Goal: Find specific page/section: Find specific page/section

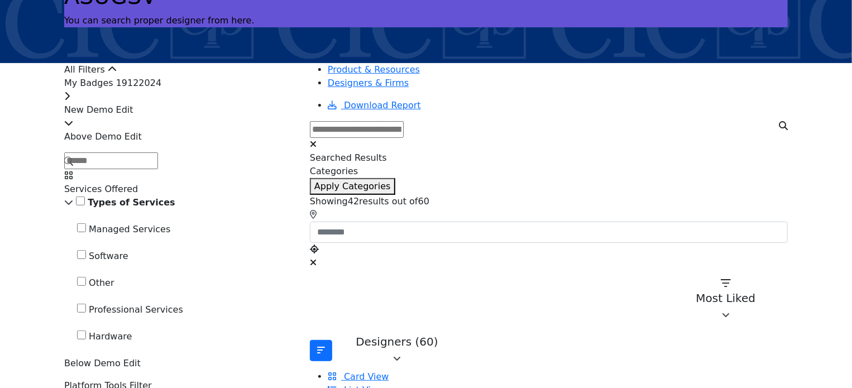
scroll to position [56, 0]
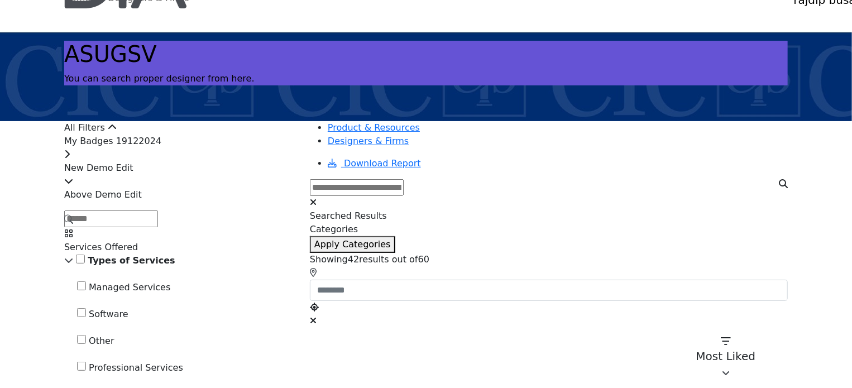
click at [227, 161] on div "My Badges 19122024" at bounding box center [180, 148] width 232 height 27
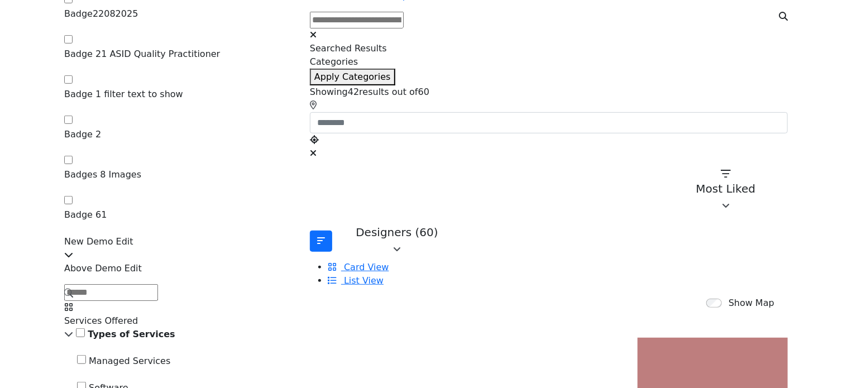
scroll to position [335, 0]
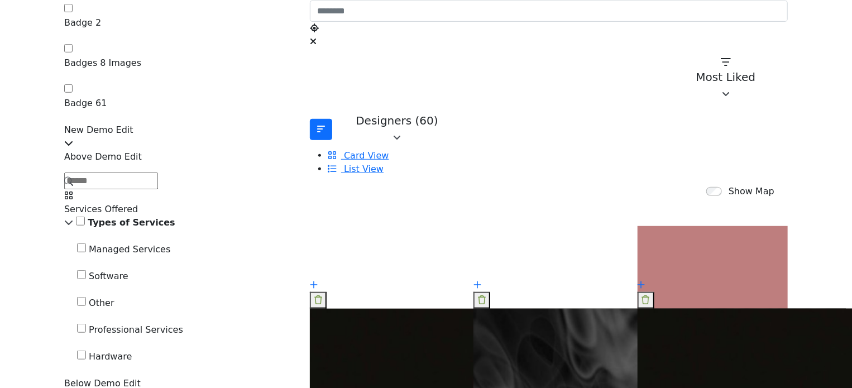
click at [158, 173] on input "Search Demographic" at bounding box center [111, 181] width 94 height 17
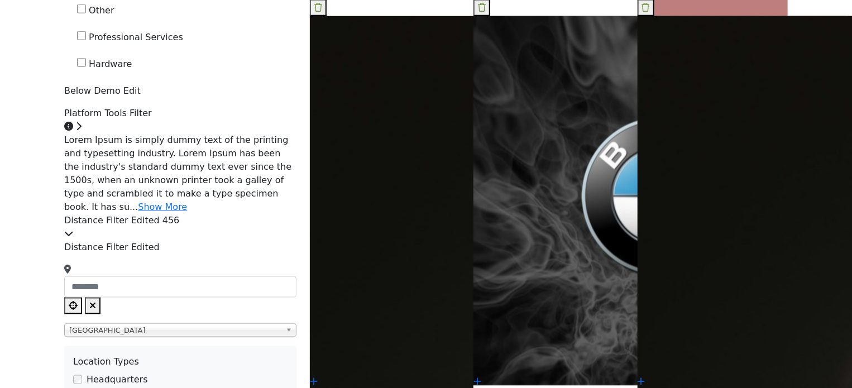
scroll to position [670, 0]
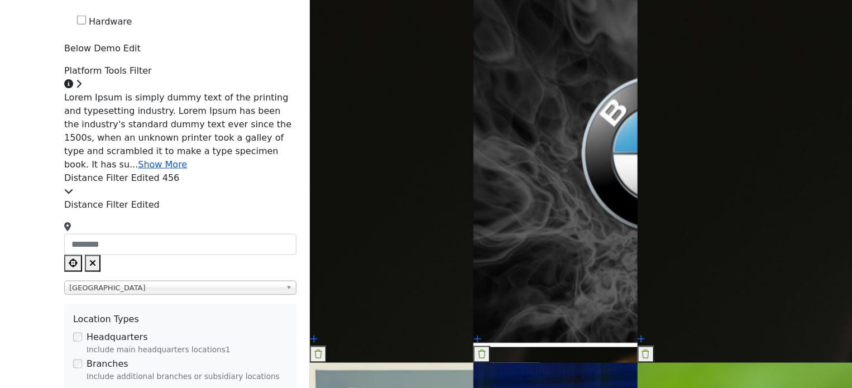
click at [187, 159] on link "Show More" at bounding box center [162, 164] width 49 height 11
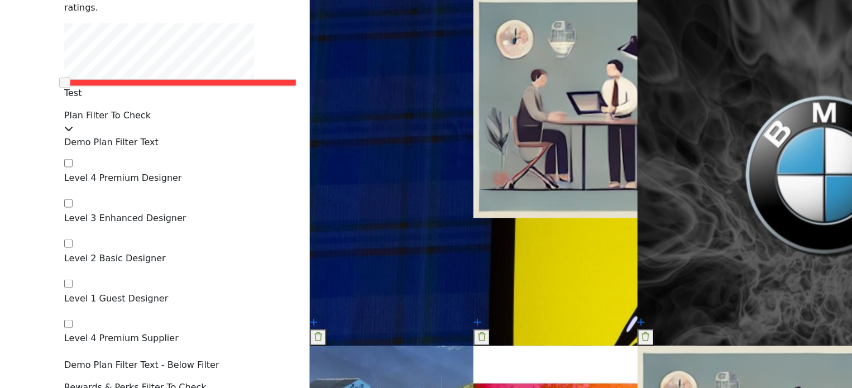
scroll to position [2877, 0]
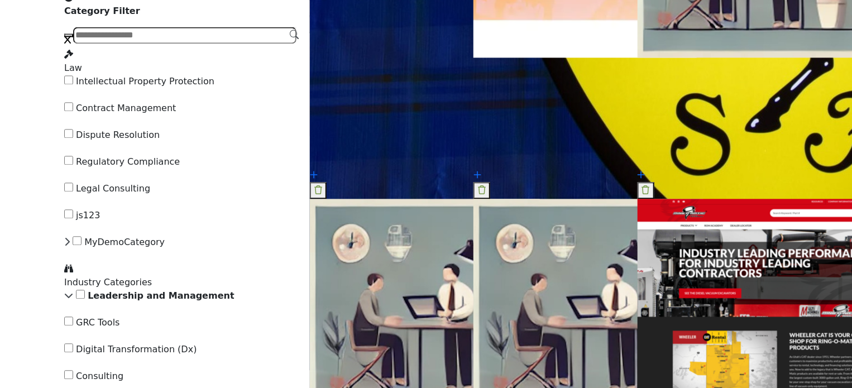
scroll to position [3491, 0]
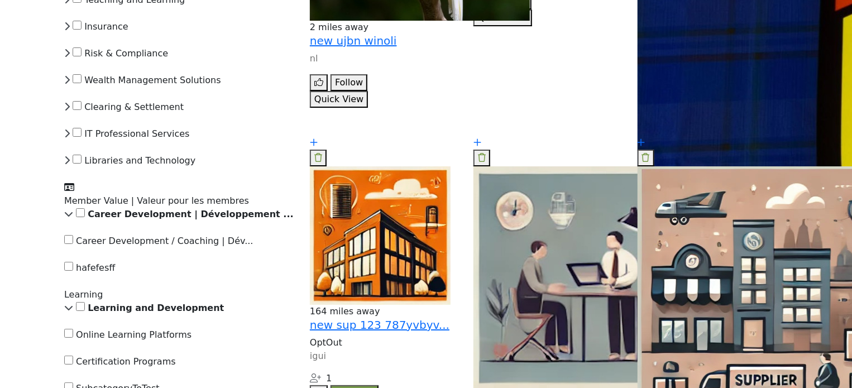
scroll to position [4161, 0]
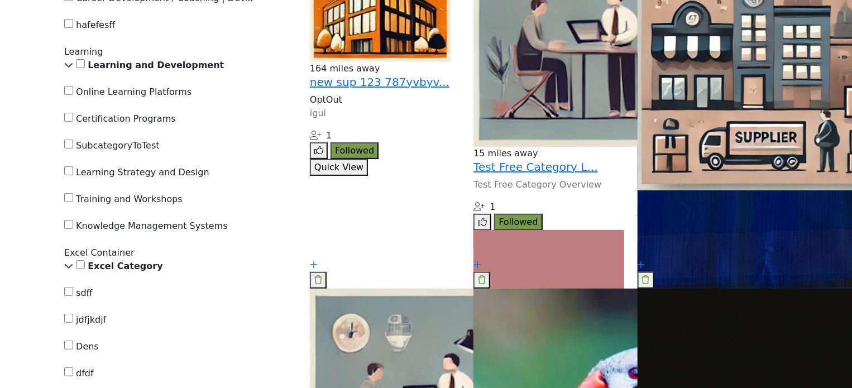
scroll to position [4384, 0]
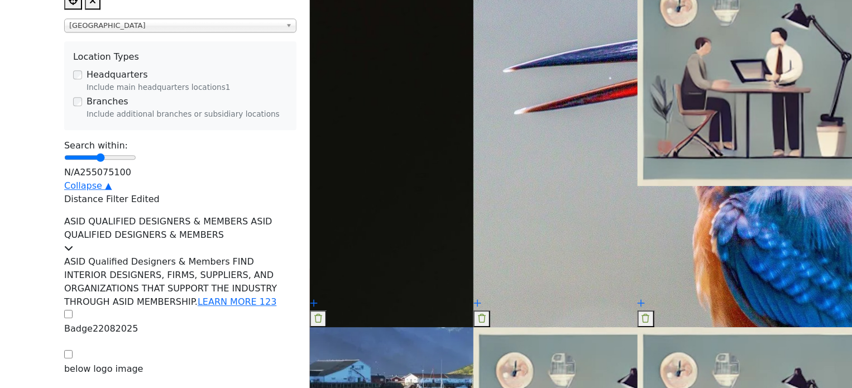
scroll to position [1324, 0]
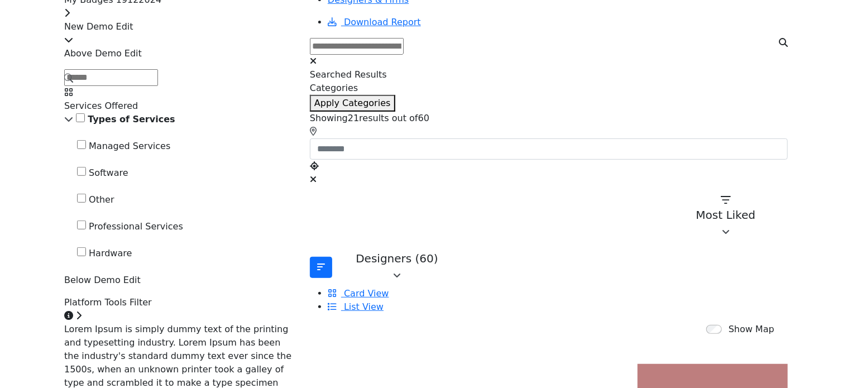
scroll to position [152, 0]
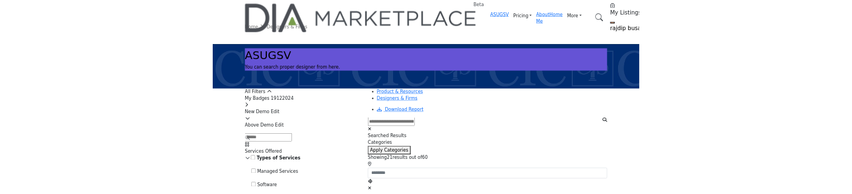
scroll to position [112, 0]
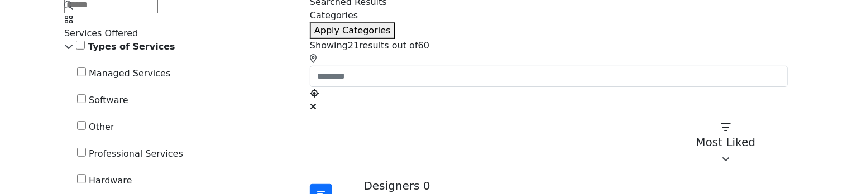
scroll to position [279, 0]
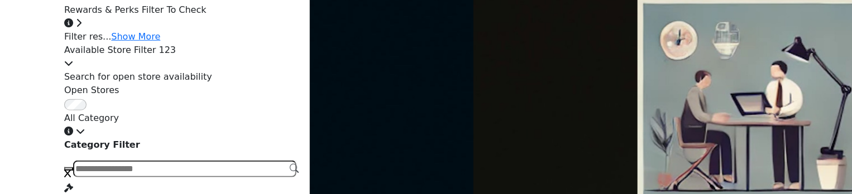
scroll to position [2513, 0]
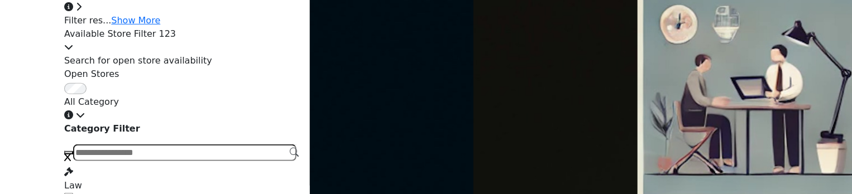
click at [0, 0] on icon at bounding box center [0, 0] width 0 height 0
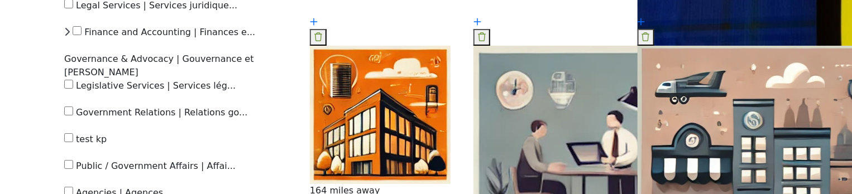
scroll to position [4299, 0]
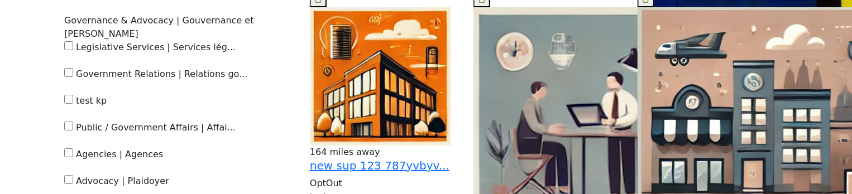
click at [0, 0] on icon at bounding box center [0, 0] width 0 height 0
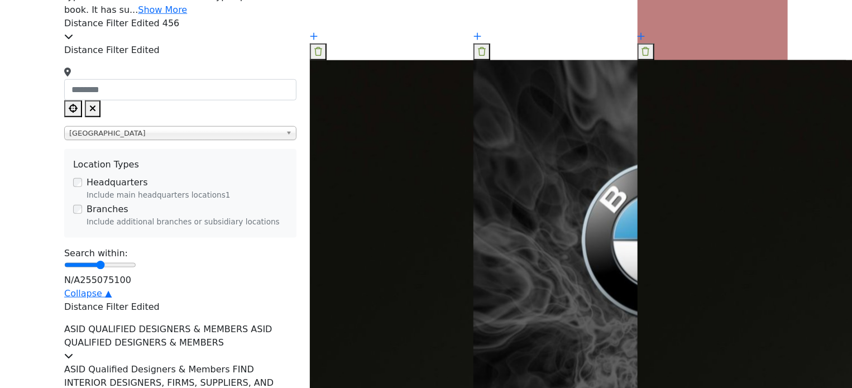
scroll to position [558, 0]
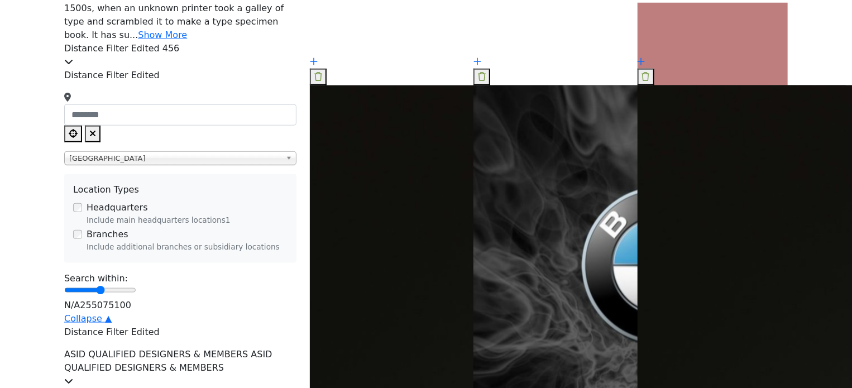
click at [259, 194] on span "ASID QUALIFIED DESIGNERS & MEMBERS ASID QUALIFIED DESIGNERS & MEMBERS" at bounding box center [168, 361] width 208 height 24
click at [268, 69] on div "Distance Filter Edited 456" at bounding box center [180, 55] width 232 height 27
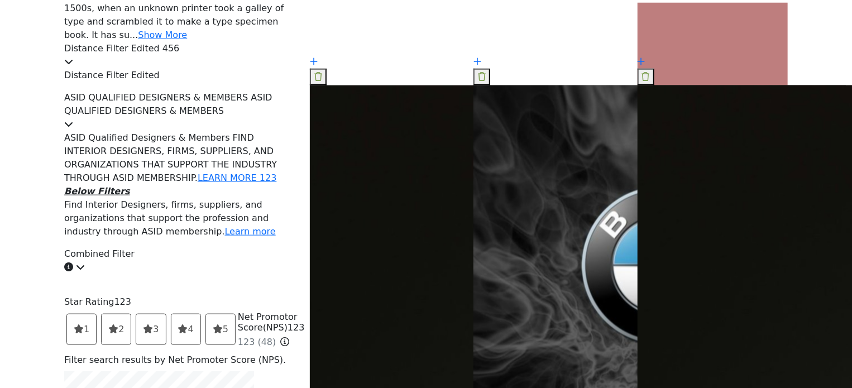
click at [243, 194] on div "Combined Filter" at bounding box center [180, 260] width 232 height 27
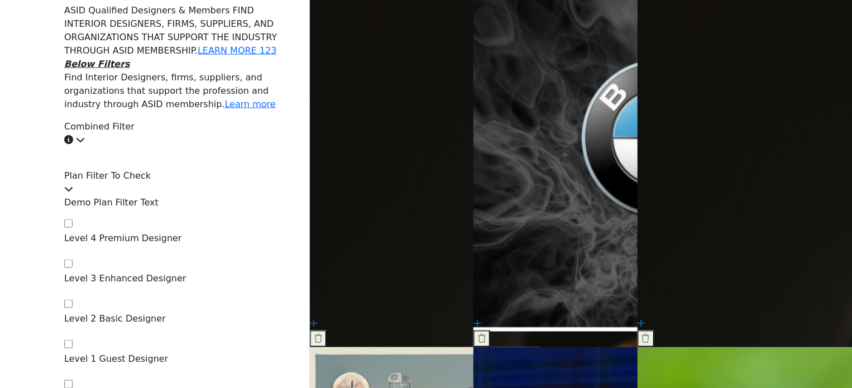
scroll to position [782, 0]
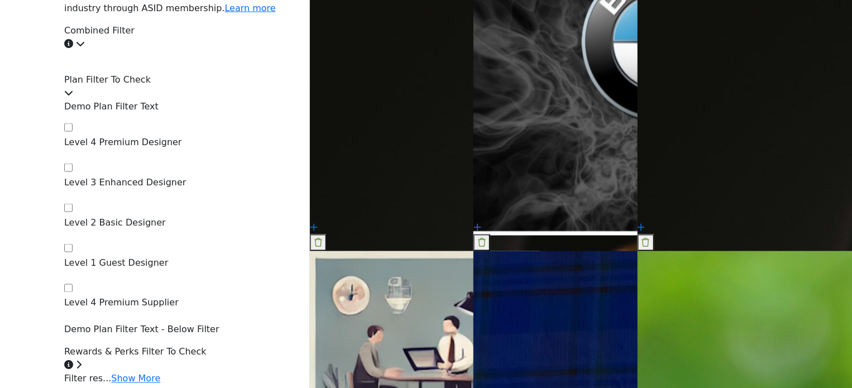
click at [257, 100] on div "Plan Filter To Check" at bounding box center [180, 86] width 232 height 27
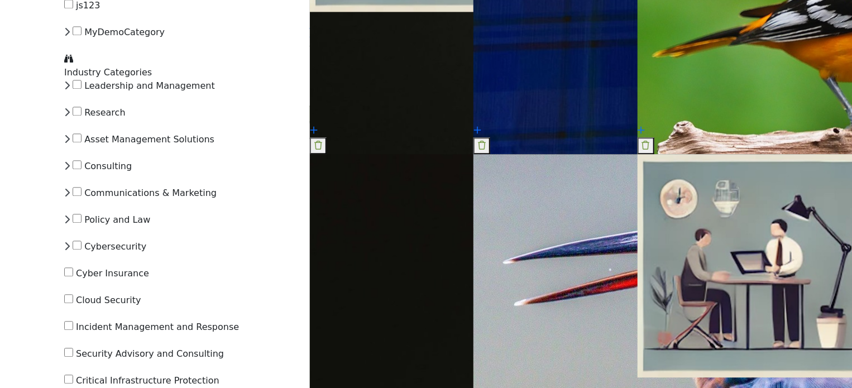
scroll to position [1340, 0]
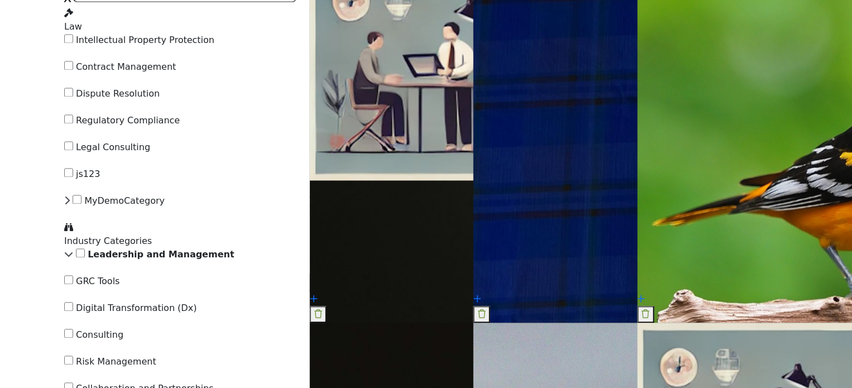
scroll to position [1228, 0]
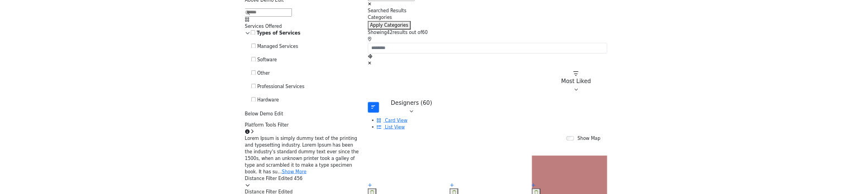
scroll to position [223, 0]
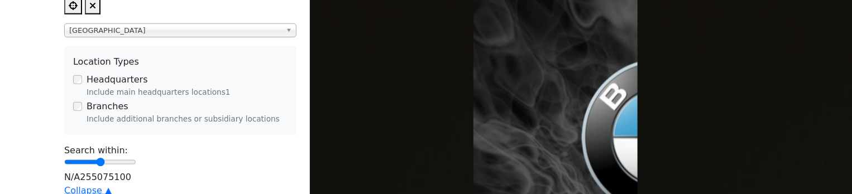
scroll to position [670, 0]
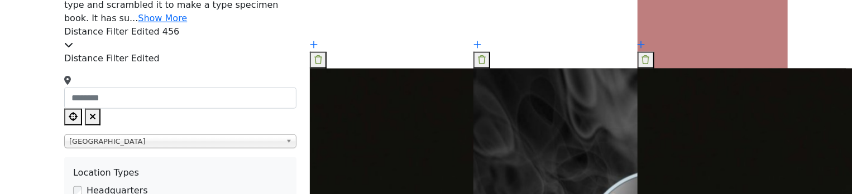
scroll to position [558, 0]
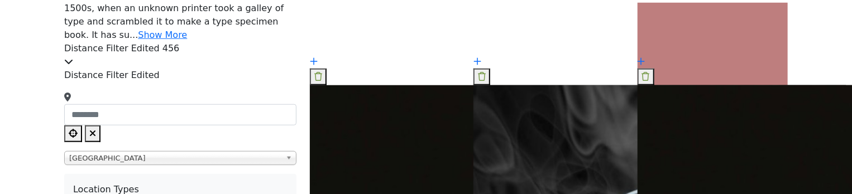
click at [239, 66] on div "Distance Filter Edited 456" at bounding box center [180, 55] width 232 height 27
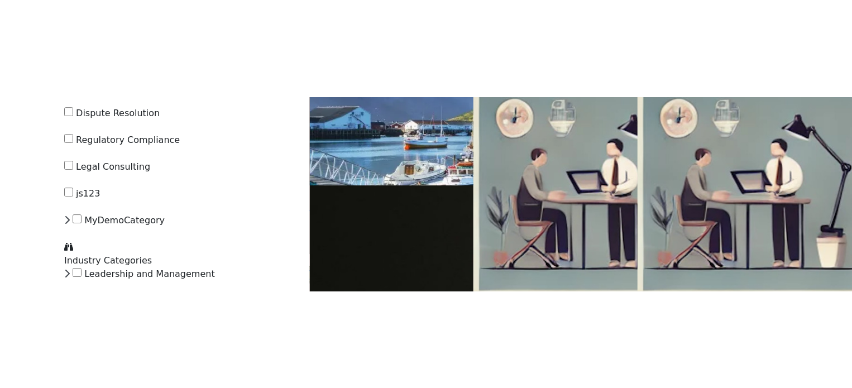
scroll to position [1843, 0]
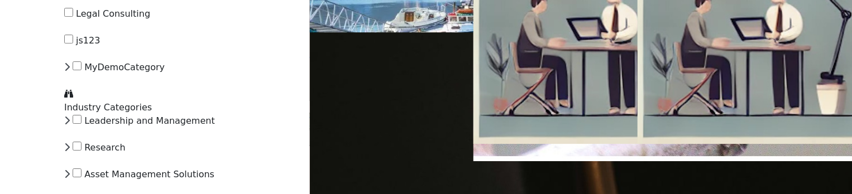
click at [113, 114] on div "Leadership and Management 1" at bounding box center [180, 127] width 232 height 27
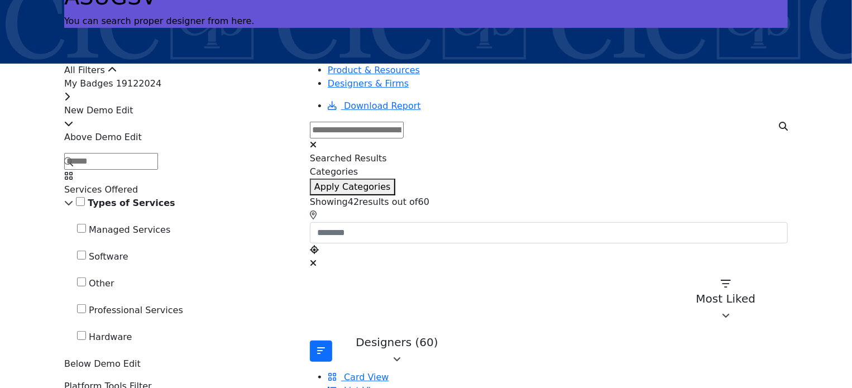
scroll to position [112, 0]
